Goal: Task Accomplishment & Management: Use online tool/utility

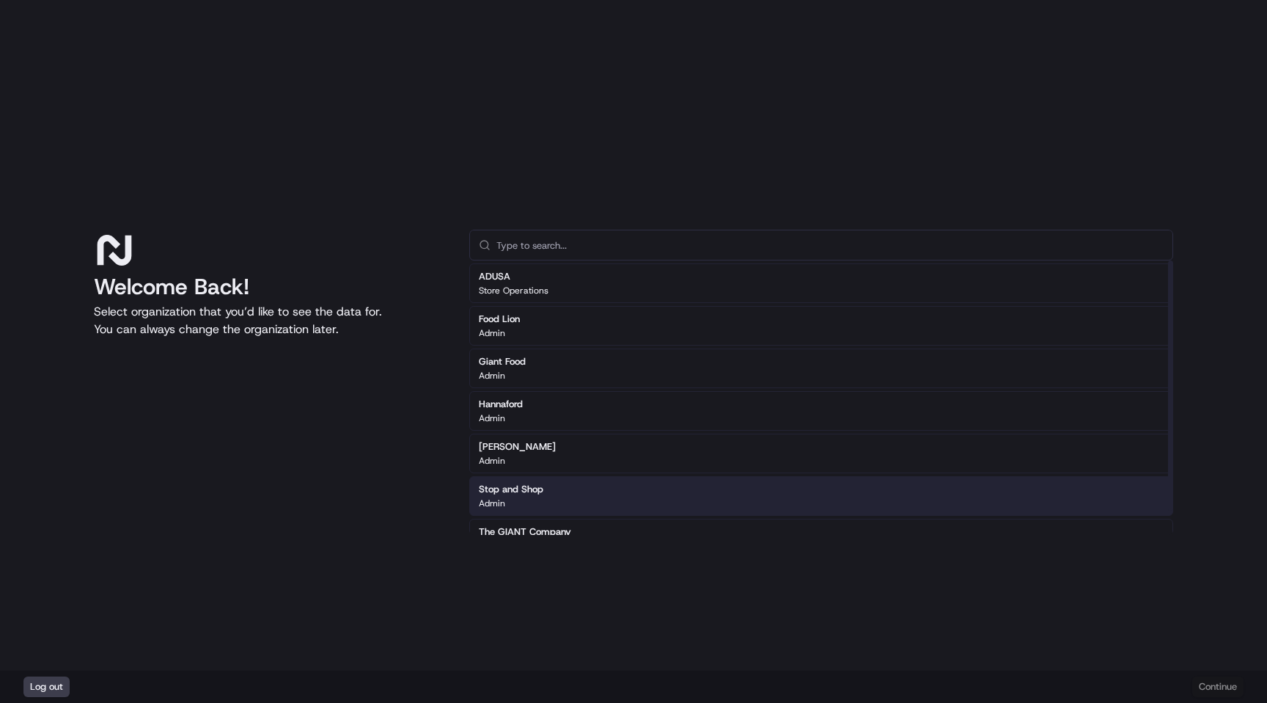
click at [592, 496] on div "Stop and Shop Admin" at bounding box center [821, 496] width 704 height 40
click at [1217, 678] on button "Continue" at bounding box center [1217, 686] width 51 height 21
